Goal: Book appointment/travel/reservation

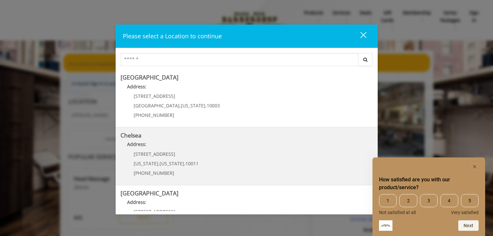
click at [184, 148] on p "Address:" at bounding box center [247, 146] width 252 height 10
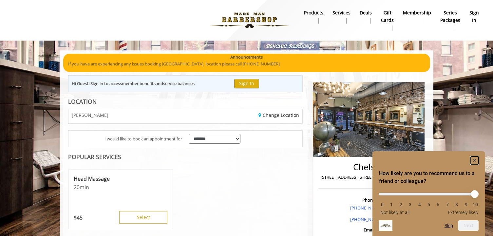
click at [475, 160] on icon "Hide survey" at bounding box center [474, 160] width 3 height 3
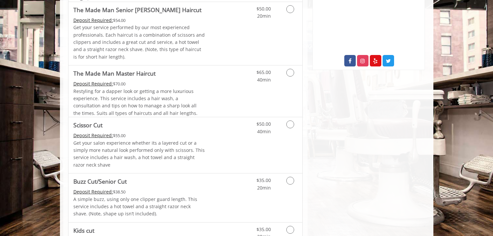
scroll to position [207, 0]
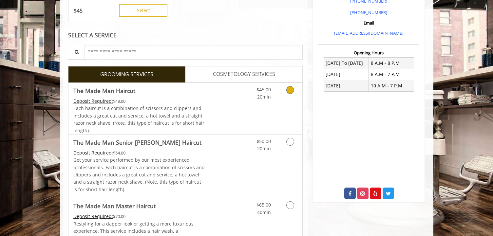
click at [223, 111] on link "Discounted Price" at bounding box center [224, 108] width 39 height 51
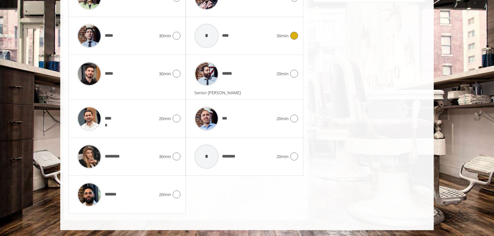
scroll to position [409, 0]
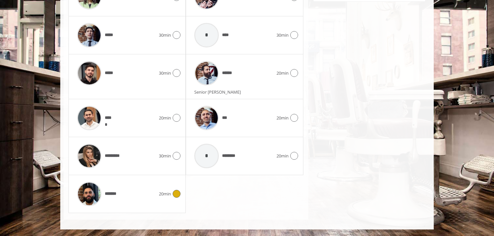
click at [89, 202] on img at bounding box center [89, 194] width 25 height 25
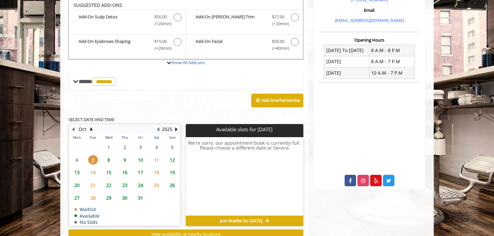
scroll to position [219, 0]
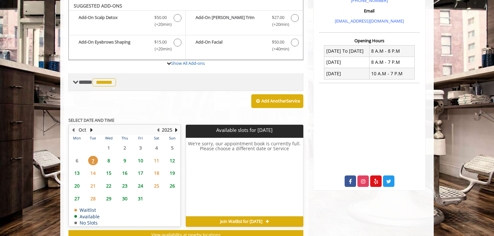
click at [108, 83] on span "*******" at bounding box center [104, 82] width 24 height 8
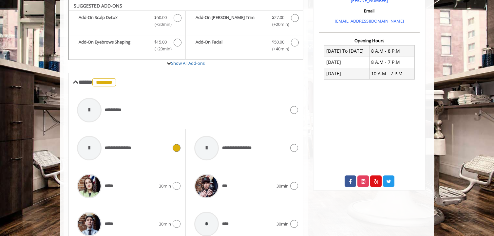
click at [92, 147] on div at bounding box center [89, 148] width 25 height 25
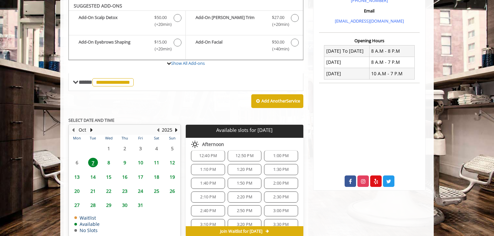
scroll to position [0, 0]
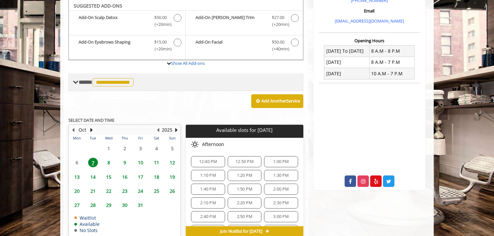
click at [113, 84] on span "**********" at bounding box center [112, 82] width 41 height 8
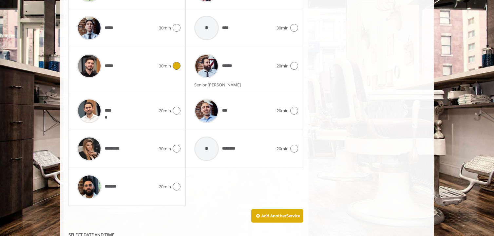
scroll to position [416, 0]
click at [96, 66] on img at bounding box center [89, 65] width 25 height 25
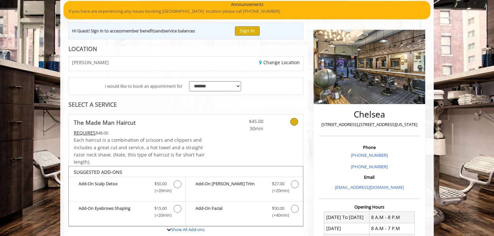
scroll to position [111, 0]
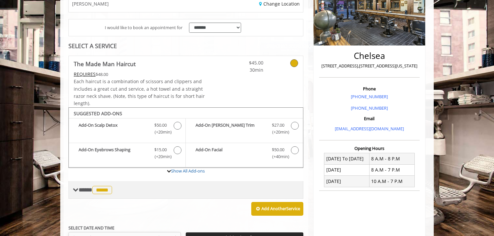
click at [112, 190] on span "*****" at bounding box center [102, 190] width 20 height 8
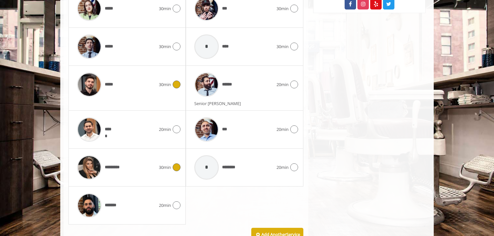
scroll to position [407, 0]
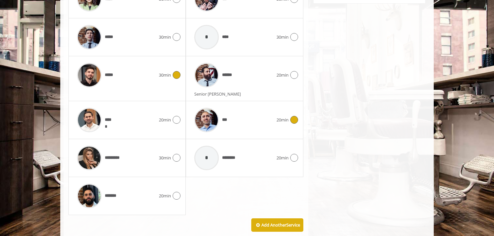
click at [211, 119] on img at bounding box center [206, 120] width 25 height 25
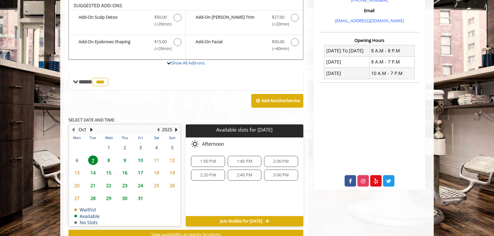
scroll to position [243, 0]
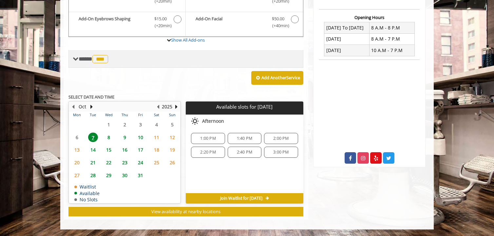
click at [108, 61] on span "***" at bounding box center [100, 59] width 16 height 8
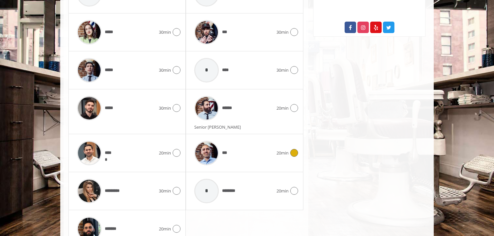
scroll to position [374, 0]
click at [89, 151] on img at bounding box center [89, 153] width 25 height 25
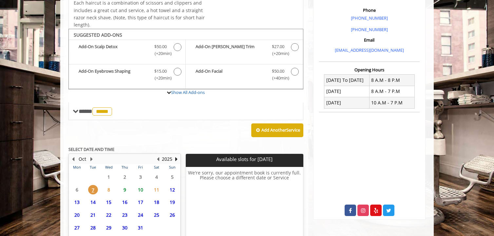
scroll to position [243, 0]
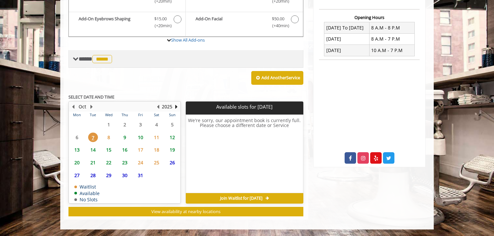
click at [102, 61] on span "*****" at bounding box center [102, 59] width 20 height 8
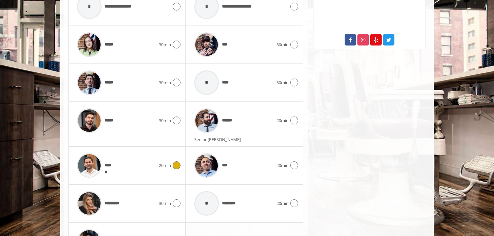
scroll to position [350, 0]
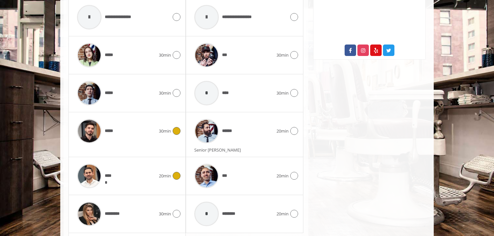
click at [93, 133] on img at bounding box center [89, 131] width 25 height 25
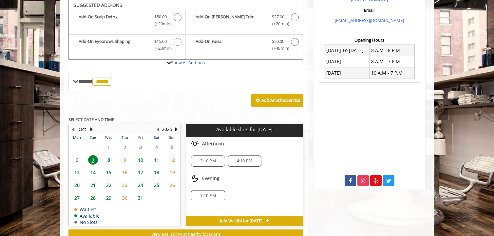
scroll to position [219, 0]
